Goal: Transaction & Acquisition: Subscribe to service/newsletter

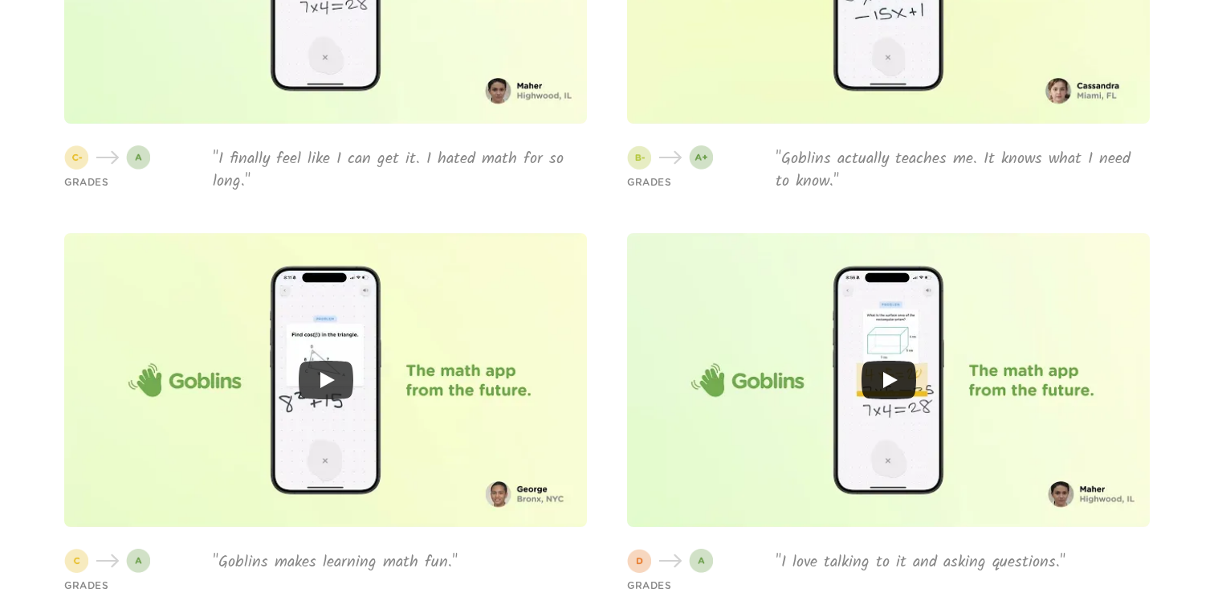
scroll to position [4424, 0]
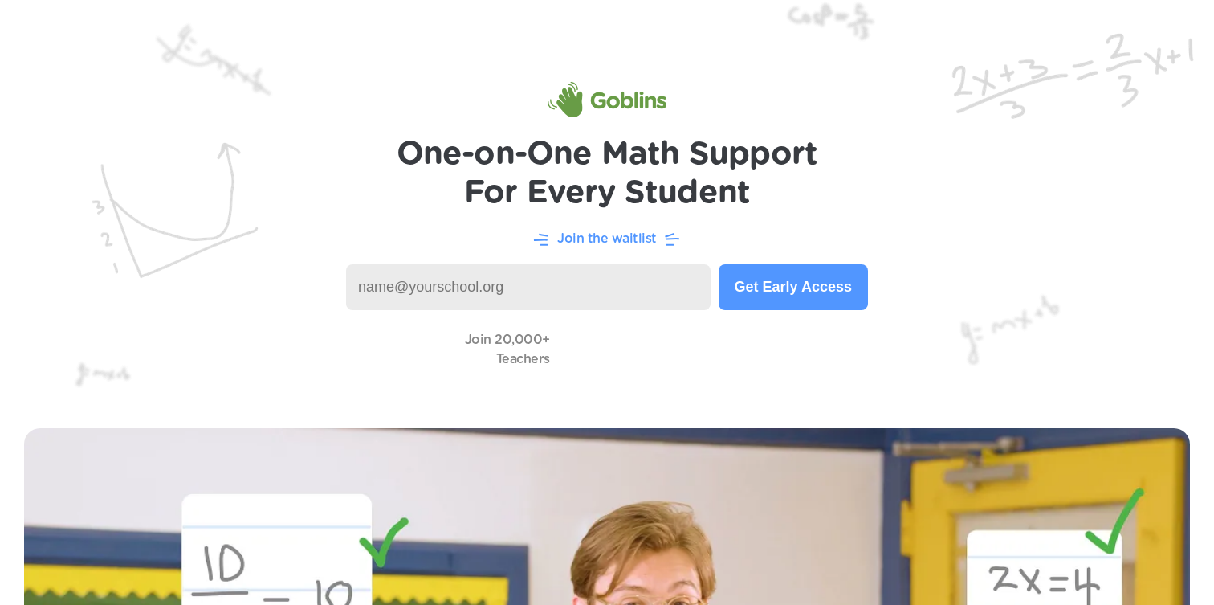
click at [597, 235] on p "Join the waitlist" at bounding box center [607, 238] width 100 height 19
click at [630, 183] on h1 "One-on-One Math Support For Every Student" at bounding box center [608, 173] width 422 height 77
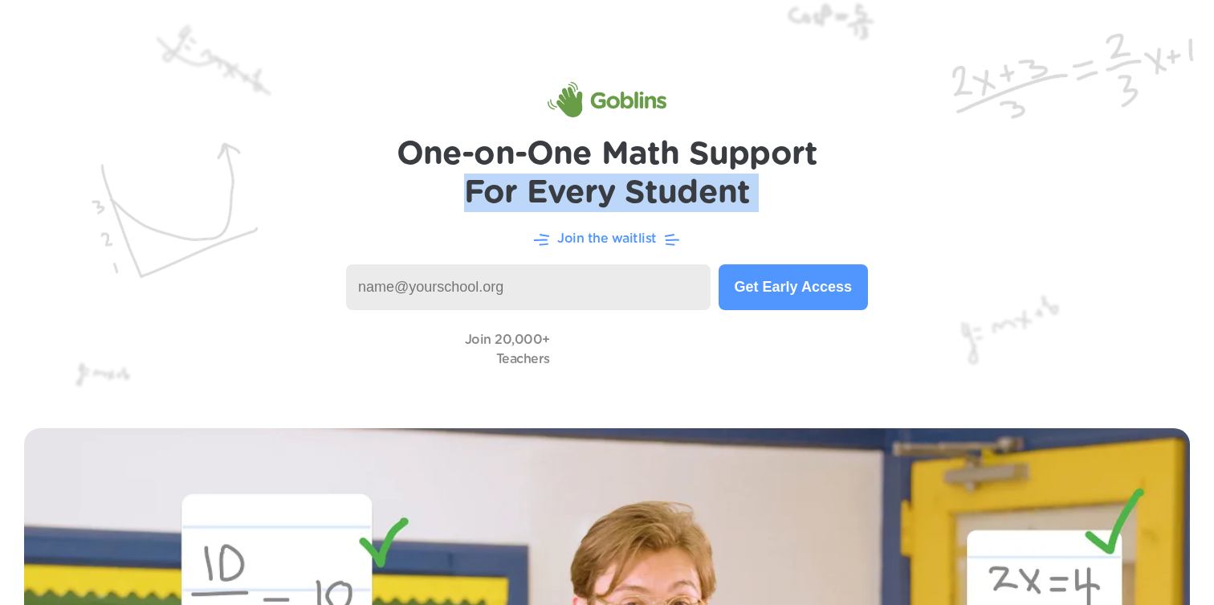
click at [630, 183] on h1 "One-on-One Math Support For Every Student" at bounding box center [608, 173] width 422 height 77
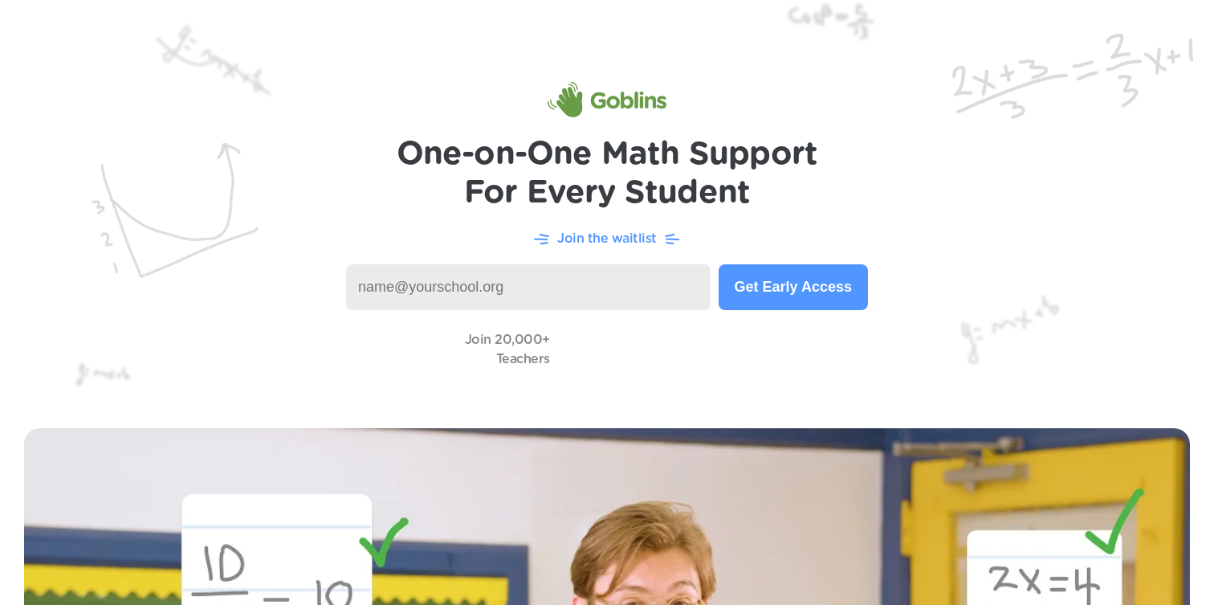
click at [622, 152] on h1 "One-on-One Math Support For Every Student" at bounding box center [608, 173] width 422 height 77
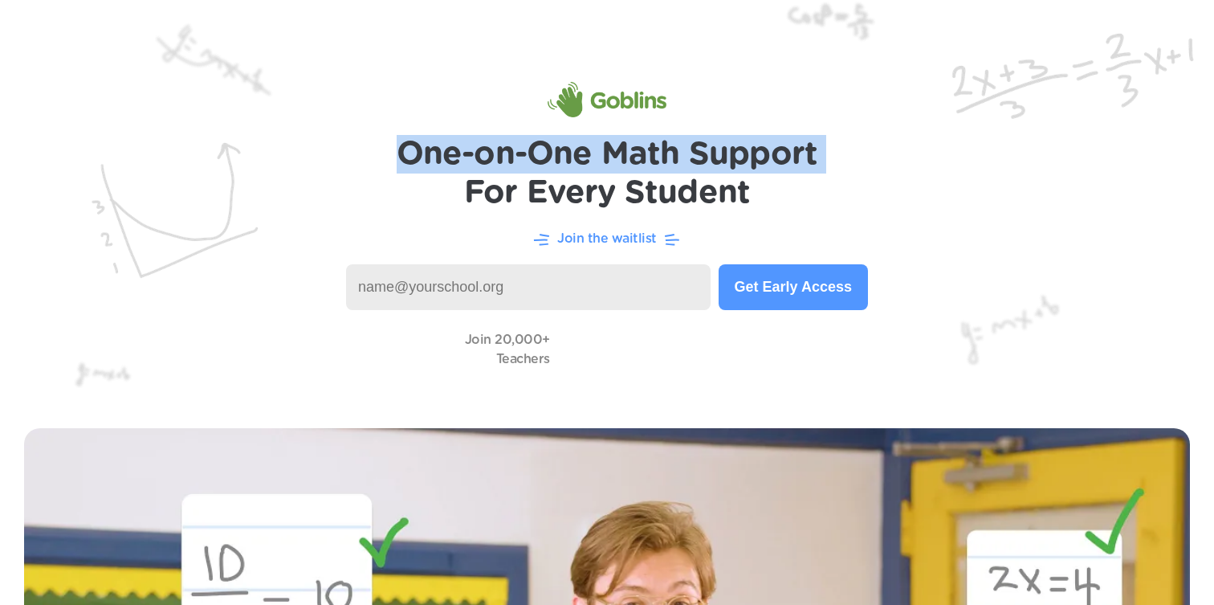
click at [622, 152] on h1 "One-on-One Math Support For Every Student" at bounding box center [608, 173] width 422 height 77
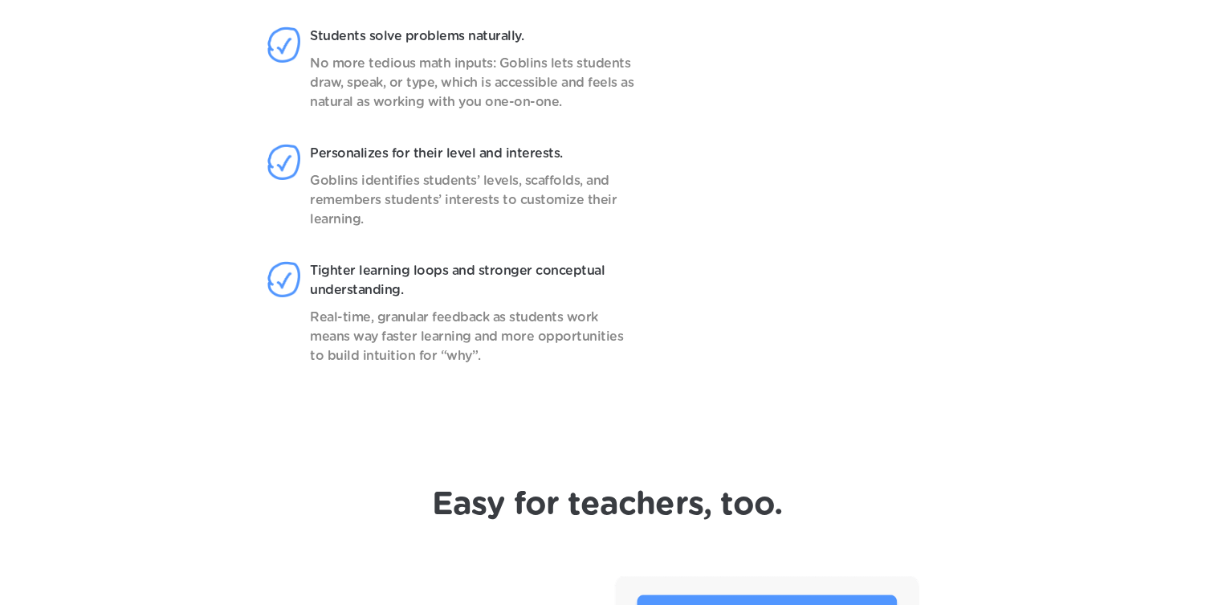
scroll to position [1478, 0]
